Goal: Transaction & Acquisition: Purchase product/service

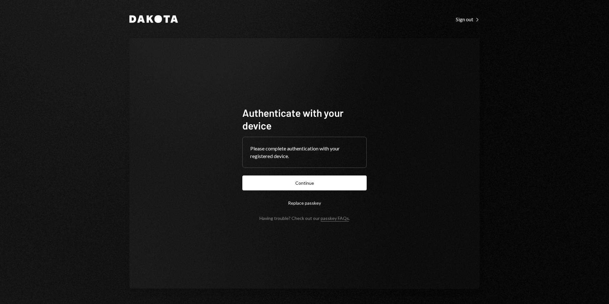
click at [308, 184] on button "Continue" at bounding box center [304, 182] width 124 height 15
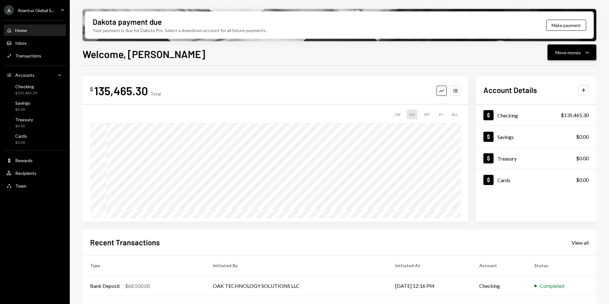
click at [561, 54] on div "Move money" at bounding box center [567, 52] width 25 height 7
click at [551, 68] on div "Withdraw Send" at bounding box center [561, 71] width 63 height 14
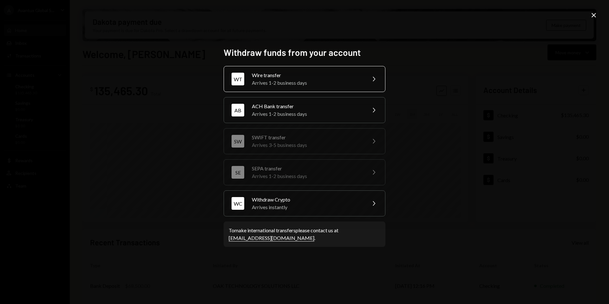
click at [330, 73] on div "Wire transfer" at bounding box center [307, 75] width 110 height 8
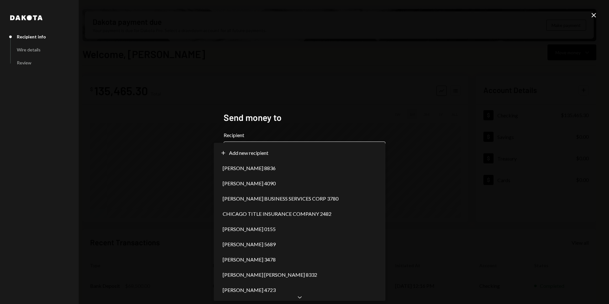
click at [376, 154] on body "A Avantux Global S... Caret Down Home Home Inbox Inbox Activities Transactions …" at bounding box center [304, 152] width 609 height 304
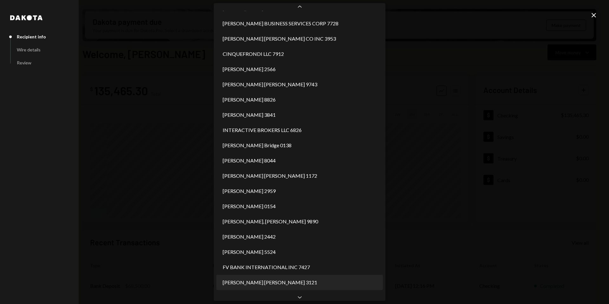
scroll to position [287, 0]
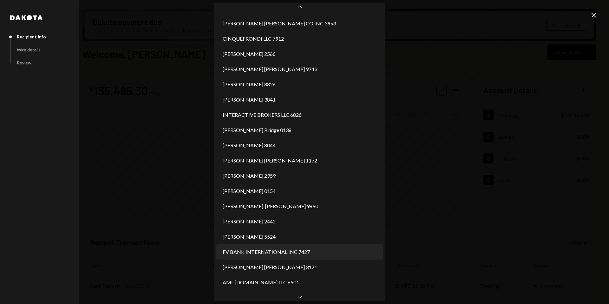
select select "**********"
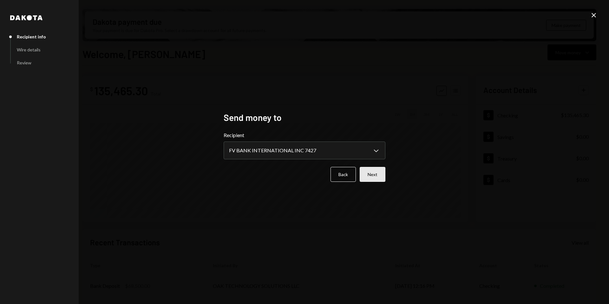
click at [373, 171] on button "Next" at bounding box center [373, 174] width 26 height 15
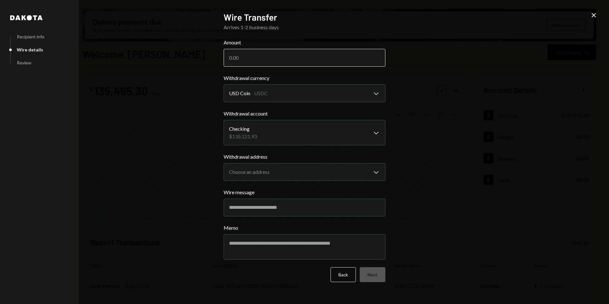
click at [252, 64] on input "Amount" at bounding box center [305, 58] width 162 height 18
type input "131600"
click at [299, 90] on body "A Avantux Global S... Caret Down Home Home Inbox Inbox Activities Transactions …" at bounding box center [304, 152] width 609 height 304
click at [298, 133] on body "A Avantux Global S... Caret Down Home Home Inbox Inbox Activities Transactions …" at bounding box center [304, 152] width 609 height 304
click at [296, 173] on body "A Avantux Global S... Caret Down Home Home Inbox Inbox Activities Transactions …" at bounding box center [304, 152] width 609 height 304
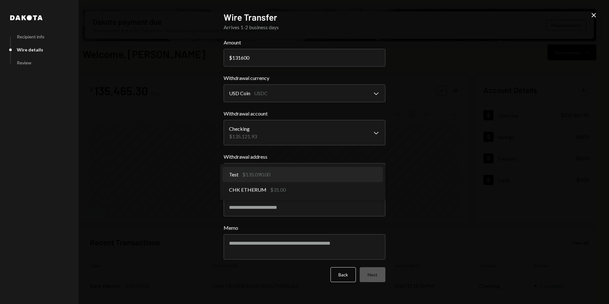
select select "**********"
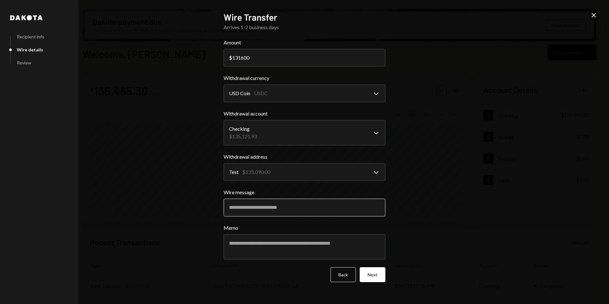
click at [284, 206] on input "Wire message" at bounding box center [305, 208] width 162 height 18
paste input "**********"
type input "**********"
click at [483, 200] on div "**********" at bounding box center [304, 152] width 609 height 304
click at [375, 274] on button "Next" at bounding box center [373, 274] width 26 height 15
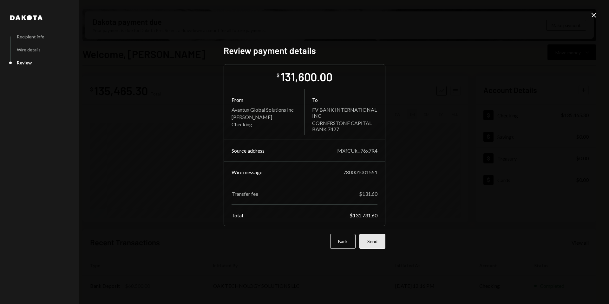
click at [379, 245] on button "Send" at bounding box center [372, 241] width 26 height 15
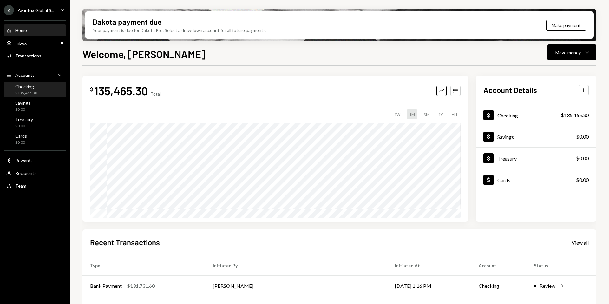
click at [38, 89] on div "Checking $135,465.30" at bounding box center [34, 90] width 57 height 12
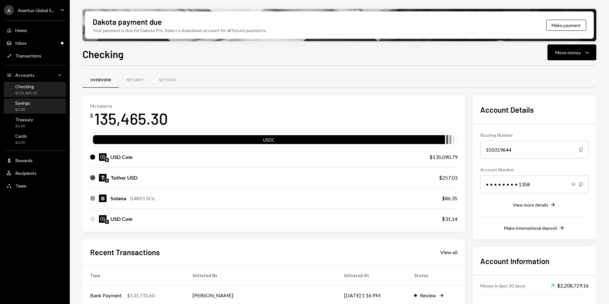
click at [18, 106] on div "Savings $0.00" at bounding box center [22, 106] width 15 height 12
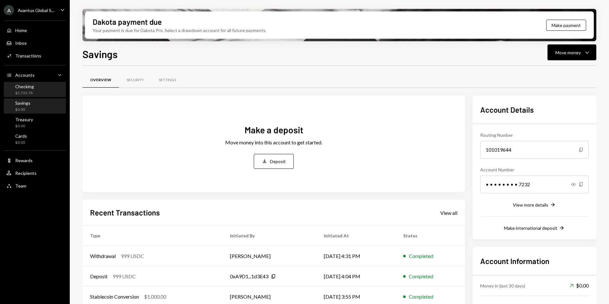
click at [34, 91] on div "Checking $3,733.78" at bounding box center [34, 90] width 57 height 12
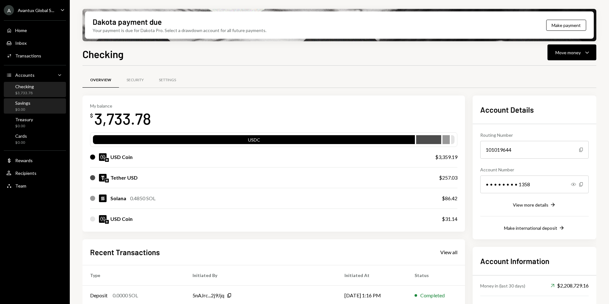
click at [26, 109] on div "$0.00" at bounding box center [22, 109] width 15 height 5
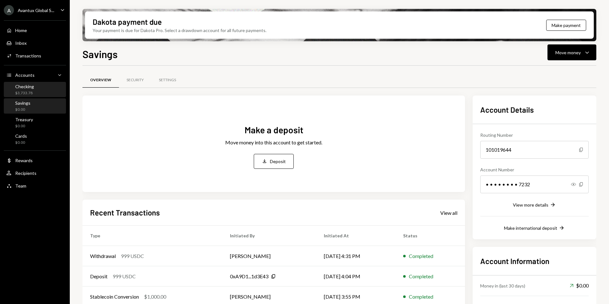
click at [26, 90] on div "$3,733.78" at bounding box center [24, 92] width 19 height 5
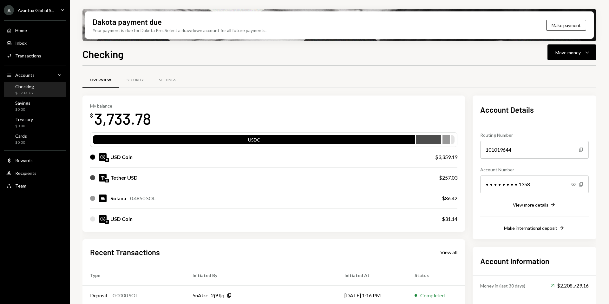
click at [34, 8] on div "Avantux Global S..." at bounding box center [36, 10] width 36 height 5
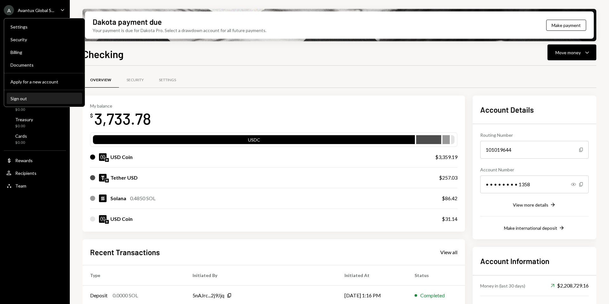
click at [35, 98] on div "Sign out" at bounding box center [44, 98] width 68 height 5
